Goal: Transaction & Acquisition: Obtain resource

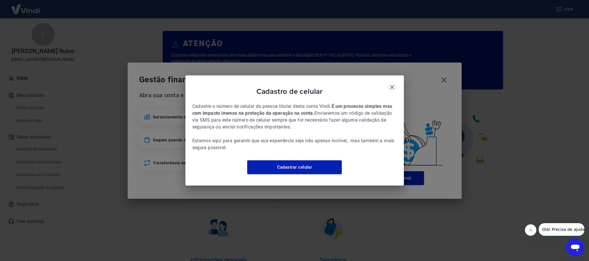
click at [392, 85] on icon "button" at bounding box center [392, 87] width 4 height 4
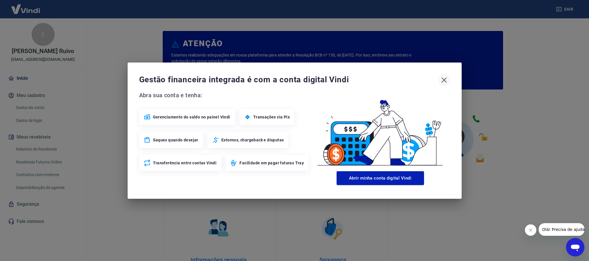
click at [447, 82] on icon "button" at bounding box center [443, 80] width 9 height 9
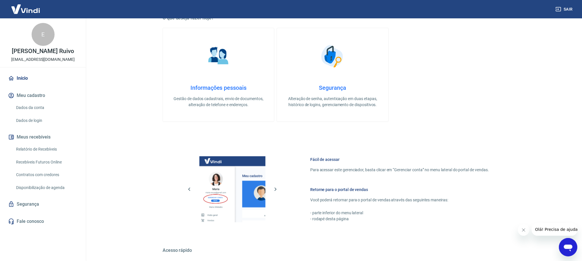
scroll to position [215, 0]
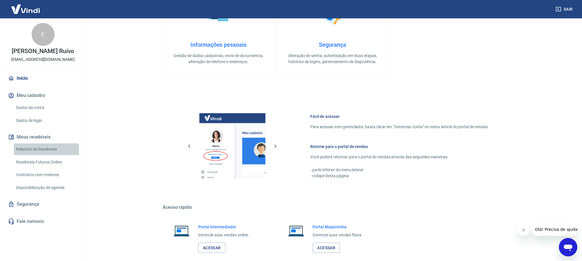
click at [51, 151] on link "Relatório de Recebíveis" at bounding box center [46, 150] width 65 height 12
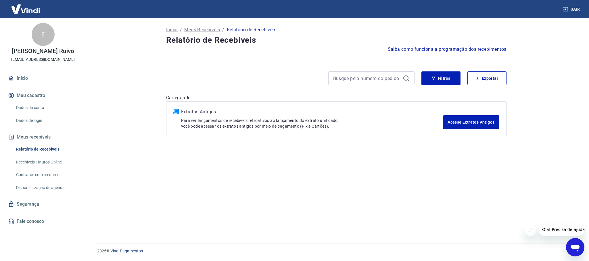
click at [423, 72] on div "Filtros Exportar" at bounding box center [336, 79] width 340 height 14
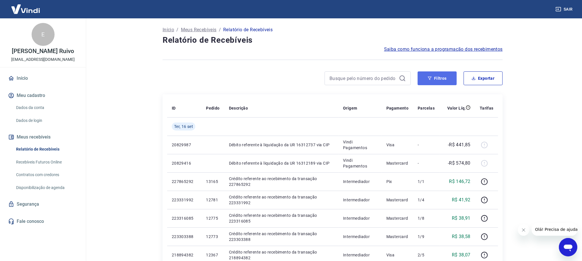
click at [439, 77] on button "Filtros" at bounding box center [437, 79] width 39 height 14
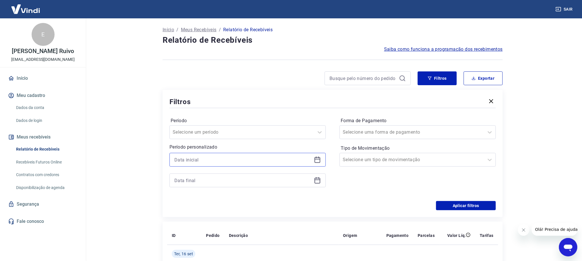
click at [235, 162] on input at bounding box center [242, 160] width 137 height 9
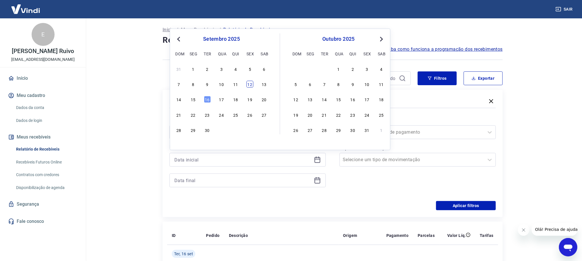
click at [246, 86] on div "12" at bounding box center [249, 84] width 7 height 7
type input "12/09/2025"
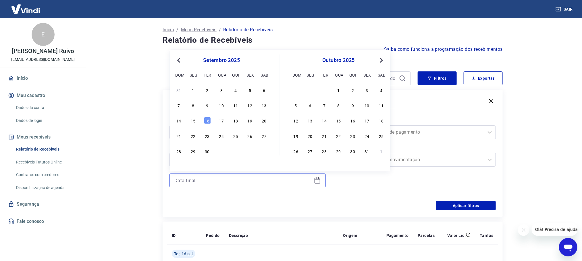
click at [217, 183] on input at bounding box center [242, 180] width 137 height 9
click at [247, 107] on div "12" at bounding box center [249, 105] width 7 height 7
type input "12/09/2025"
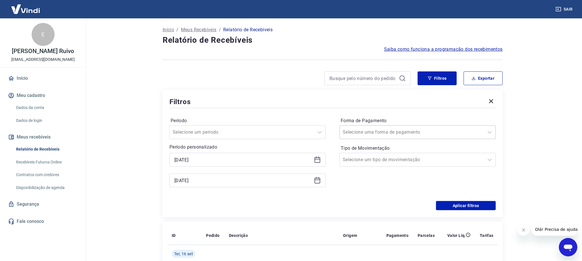
click at [383, 128] on div at bounding box center [412, 132] width 138 height 8
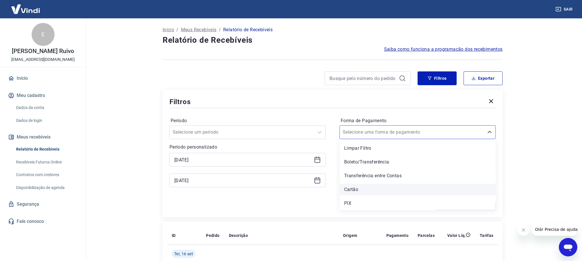
click at [350, 187] on div "Cartão" at bounding box center [418, 189] width 156 height 11
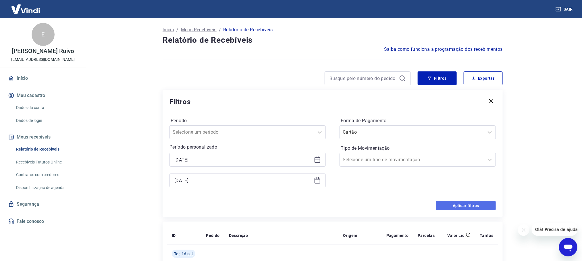
click at [456, 203] on button "Aplicar filtros" at bounding box center [466, 205] width 60 height 9
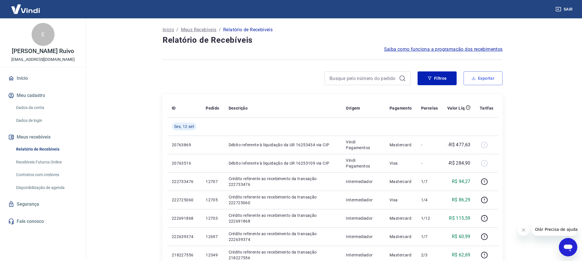
click at [473, 75] on button "Exportar" at bounding box center [483, 79] width 39 height 14
type input "12/09/2025"
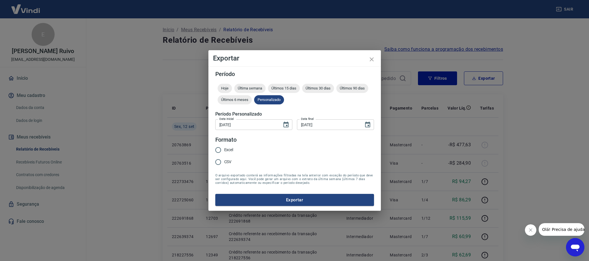
click at [216, 148] on input "Excel" at bounding box center [218, 150] width 12 height 12
radio input "true"
click at [246, 194] on button "Exportar" at bounding box center [294, 200] width 159 height 12
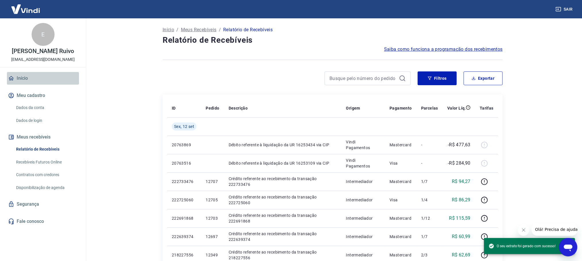
click at [46, 78] on link "Início" at bounding box center [43, 78] width 72 height 13
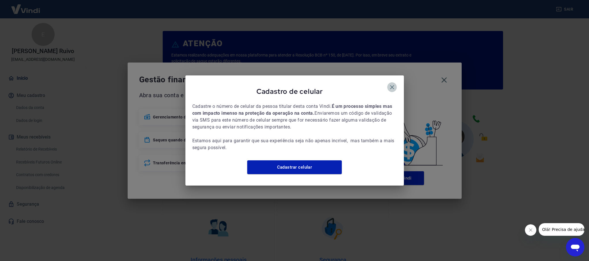
click at [392, 86] on icon "button" at bounding box center [391, 87] width 7 height 7
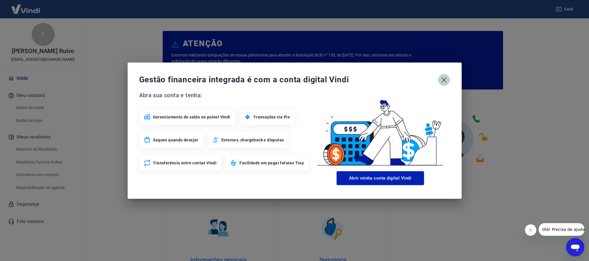
click at [446, 81] on icon "button" at bounding box center [443, 80] width 9 height 9
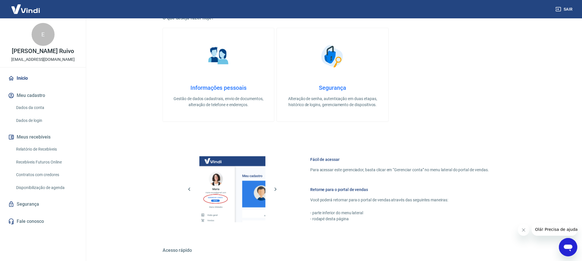
scroll to position [246, 0]
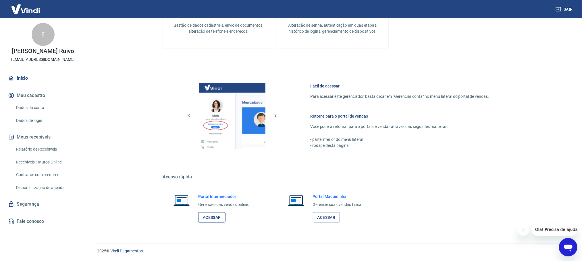
click at [217, 219] on link "Acessar" at bounding box center [211, 218] width 27 height 11
